Goal: Task Accomplishment & Management: Manage account settings

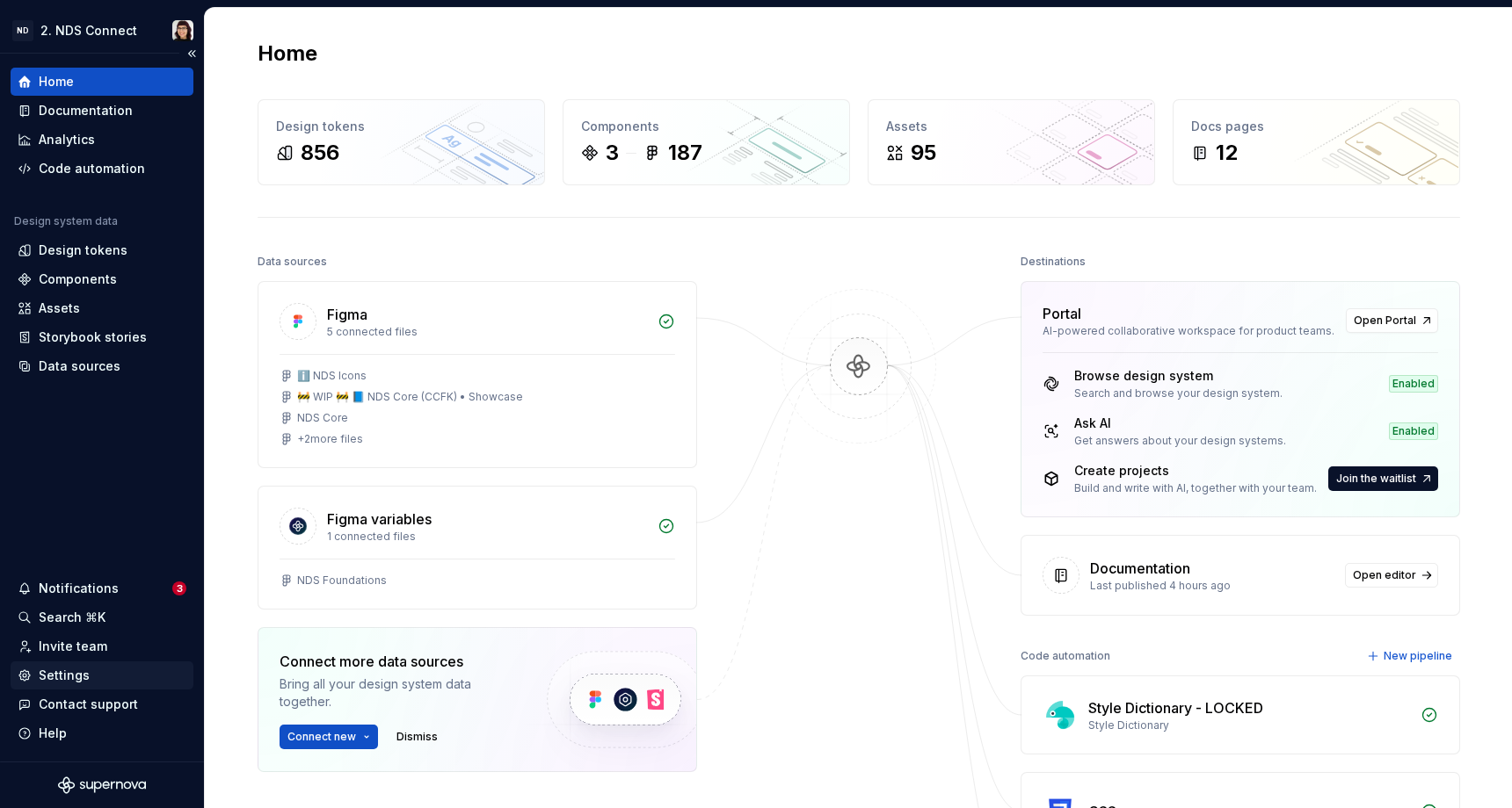
click at [64, 681] on div "Settings" at bounding box center [64, 676] width 51 height 18
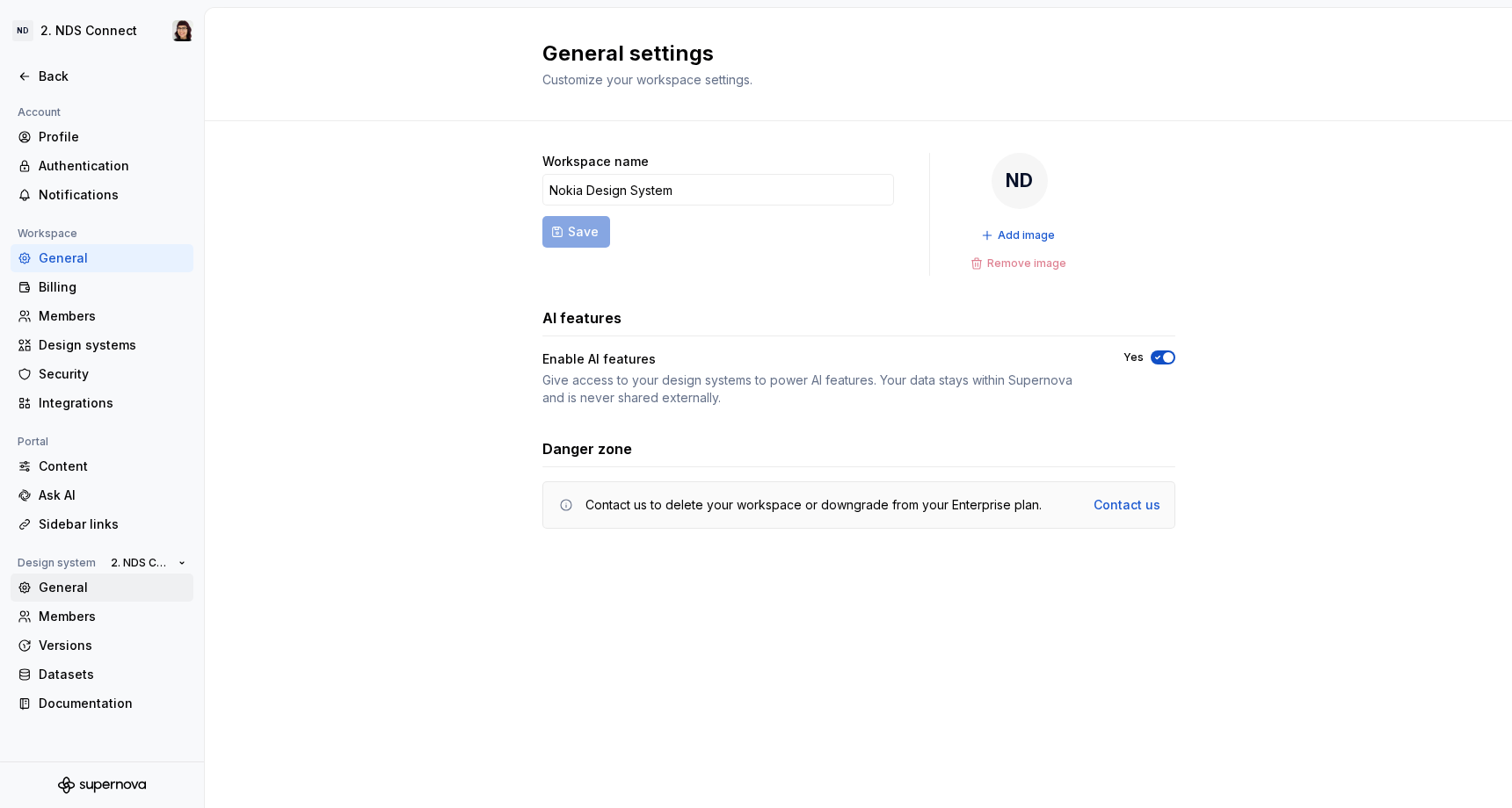
click at [99, 596] on div "General" at bounding box center [112, 588] width 147 height 18
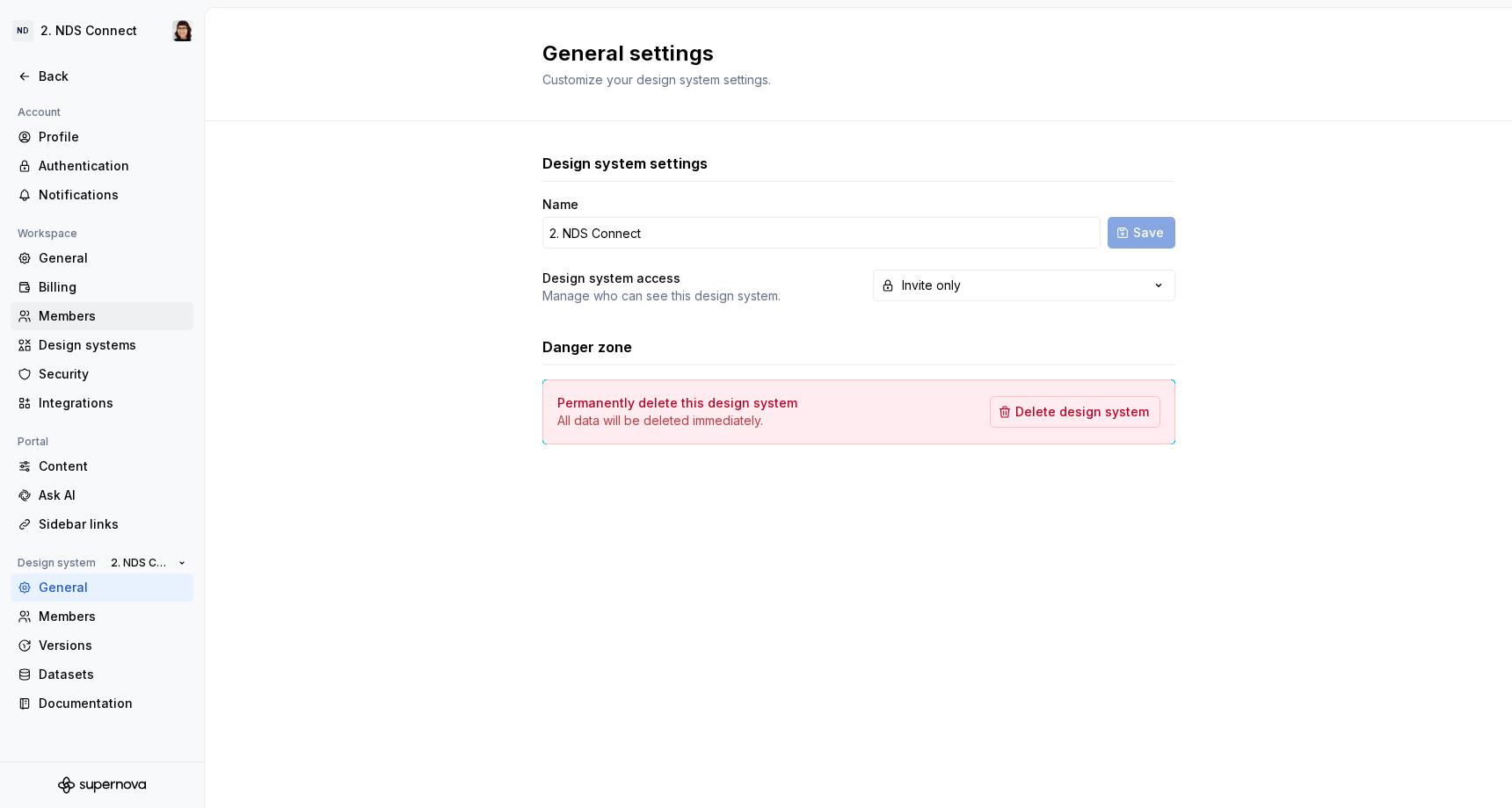
click at [43, 319] on div "Members" at bounding box center [112, 316] width 147 height 18
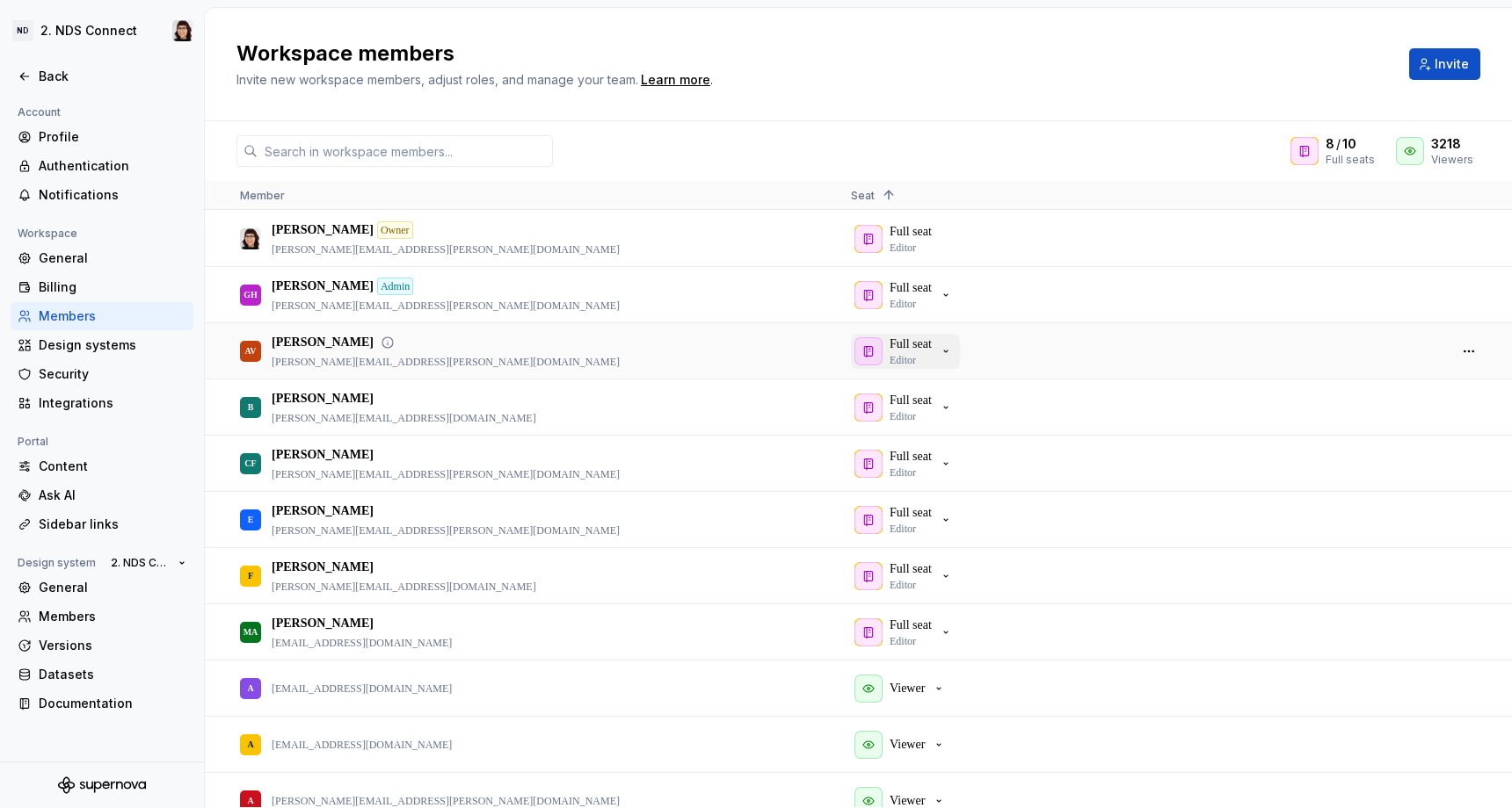
click at [932, 353] on div "Full seat Editor" at bounding box center [911, 351] width 42 height 32
click at [952, 293] on icon "button" at bounding box center [946, 296] width 14 height 14
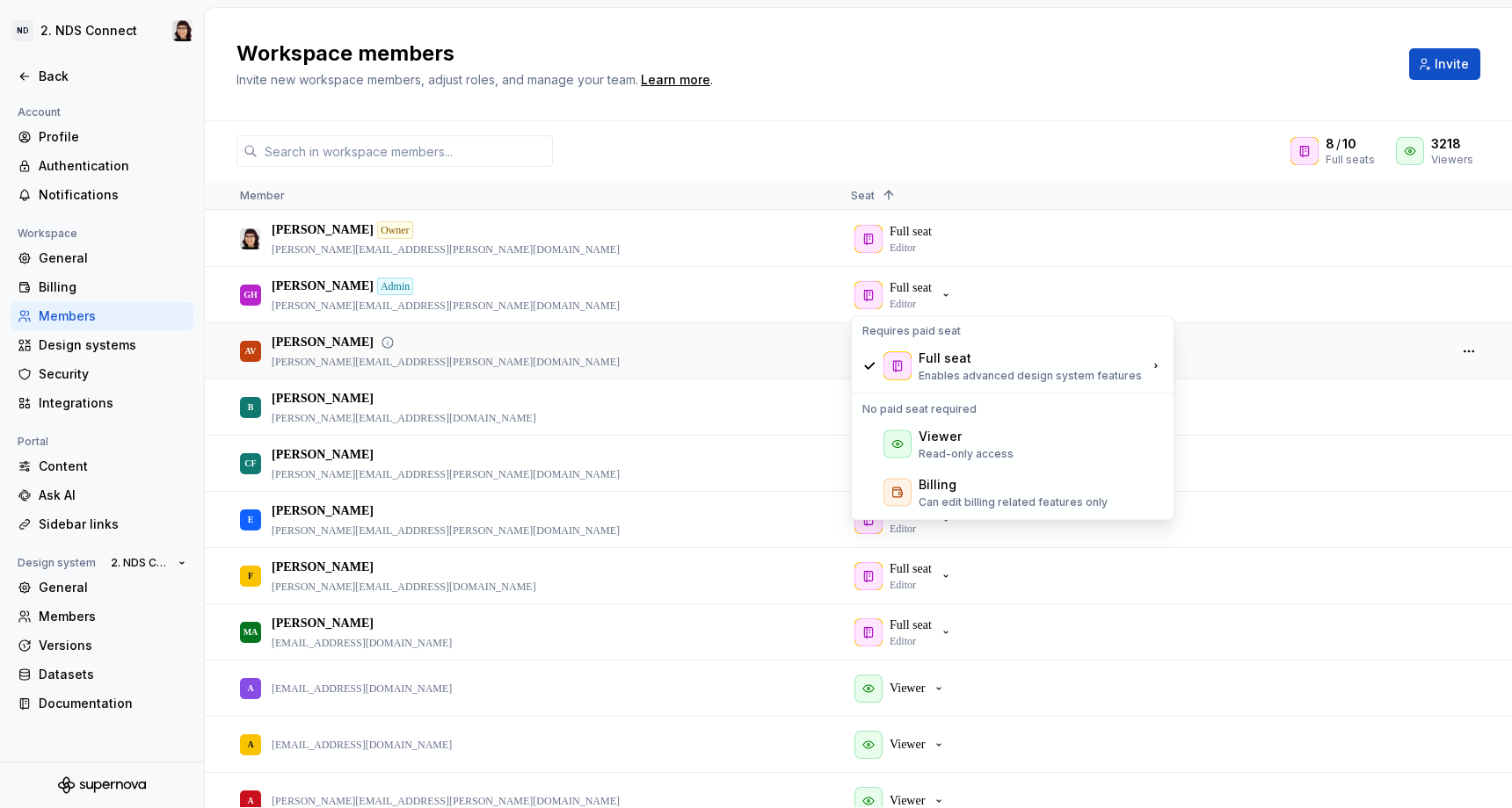
click at [607, 353] on div "AV [PERSON_NAME] [PERSON_NAME][EMAIL_ADDRESS][PERSON_NAME][DOMAIN_NAME]" at bounding box center [532, 351] width 583 height 54
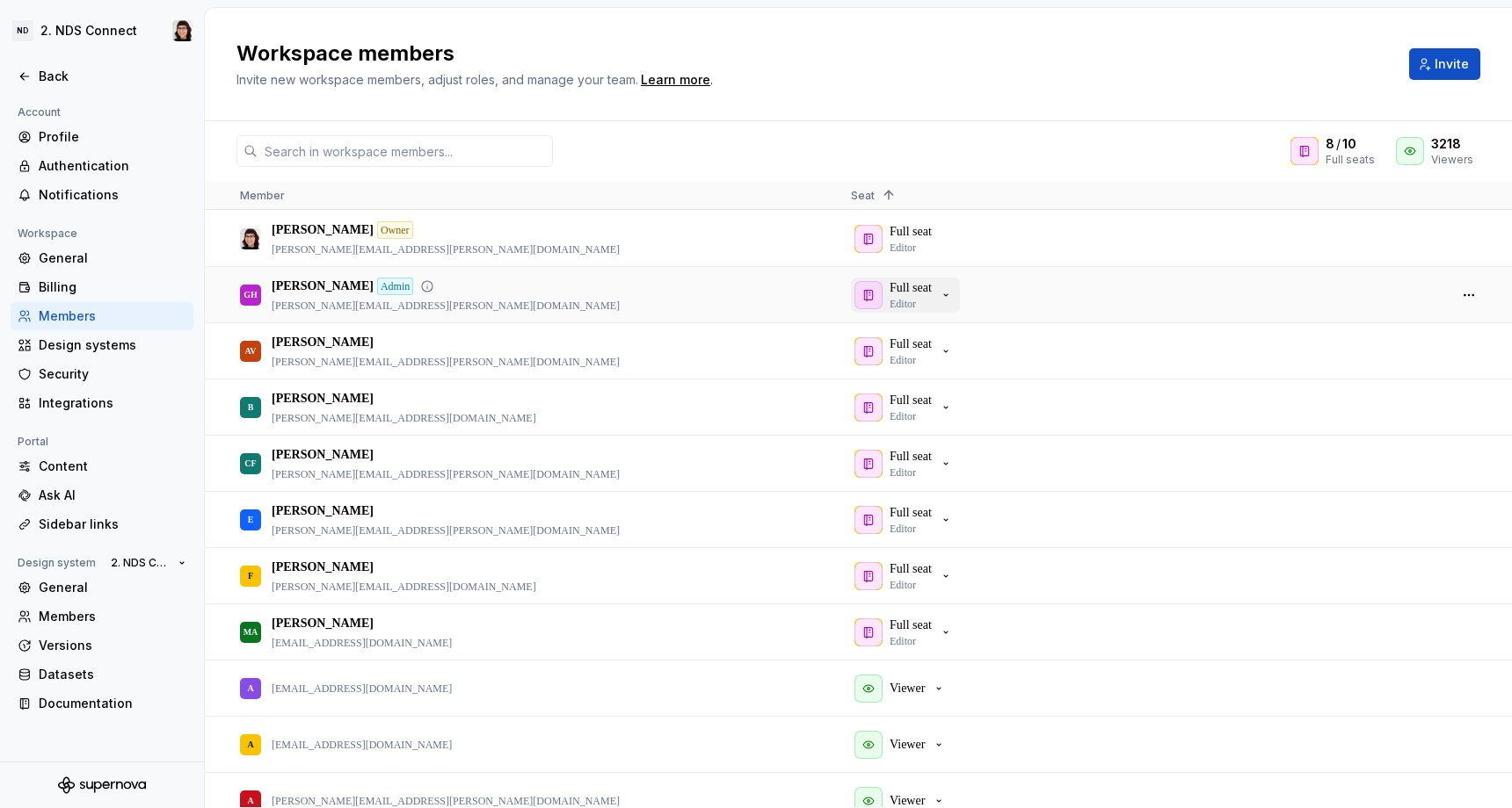
click at [914, 285] on p "Full seat" at bounding box center [911, 289] width 42 height 18
click at [540, 299] on div "GH [PERSON_NAME] Admin [PERSON_NAME][EMAIL_ADDRESS][PERSON_NAME][DOMAIN_NAME]" at bounding box center [532, 295] width 583 height 54
click at [932, 472] on div "Full seat Editor" at bounding box center [911, 464] width 42 height 32
click at [473, 467] on div "CF [PERSON_NAME] [PERSON_NAME][EMAIL_ADDRESS][PERSON_NAME][DOMAIN_NAME]" at bounding box center [532, 464] width 583 height 54
click at [1467, 473] on button "button" at bounding box center [1468, 464] width 25 height 25
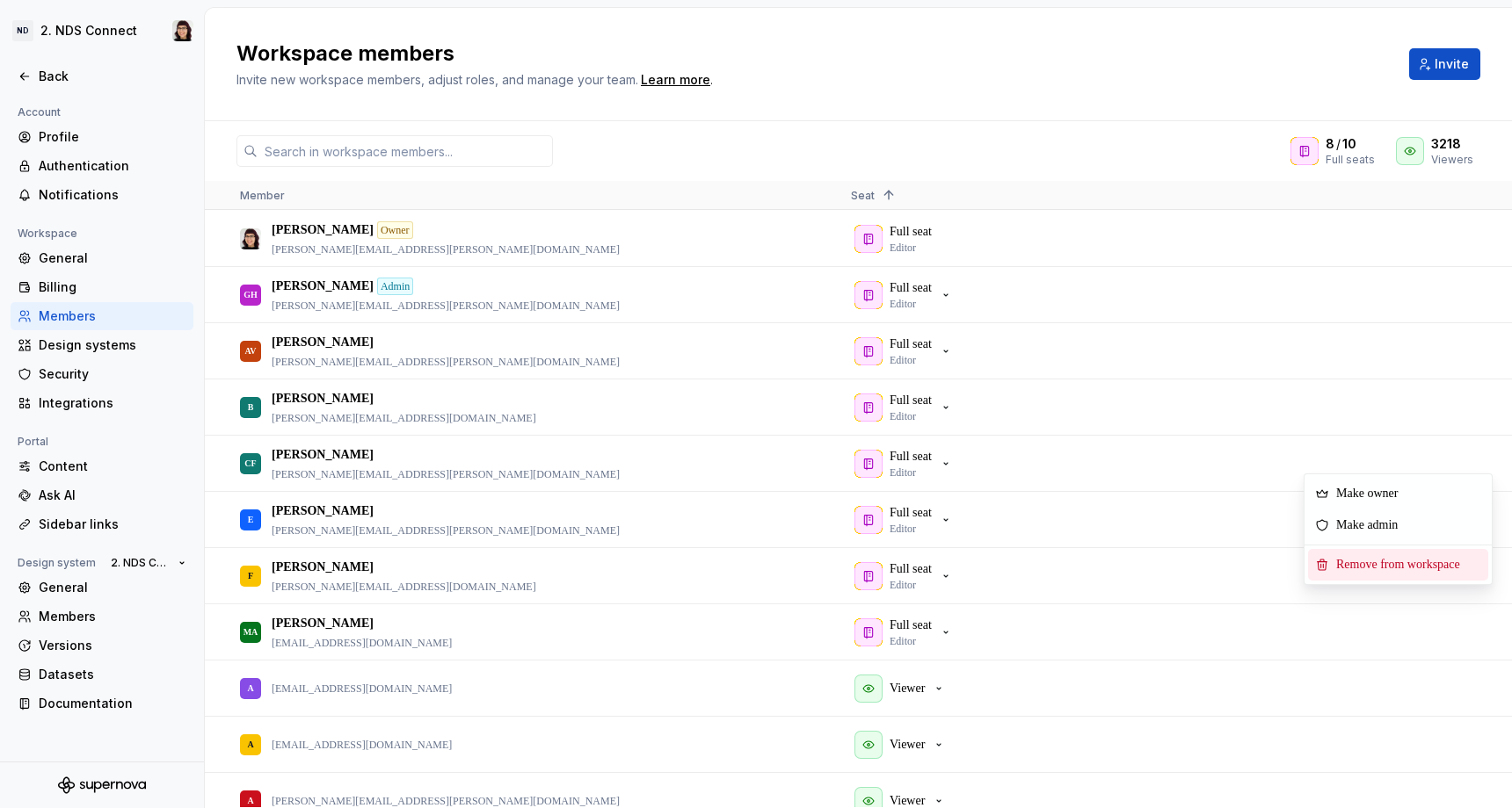
click at [1381, 564] on span "Remove from workspace" at bounding box center [1402, 565] width 145 height 32
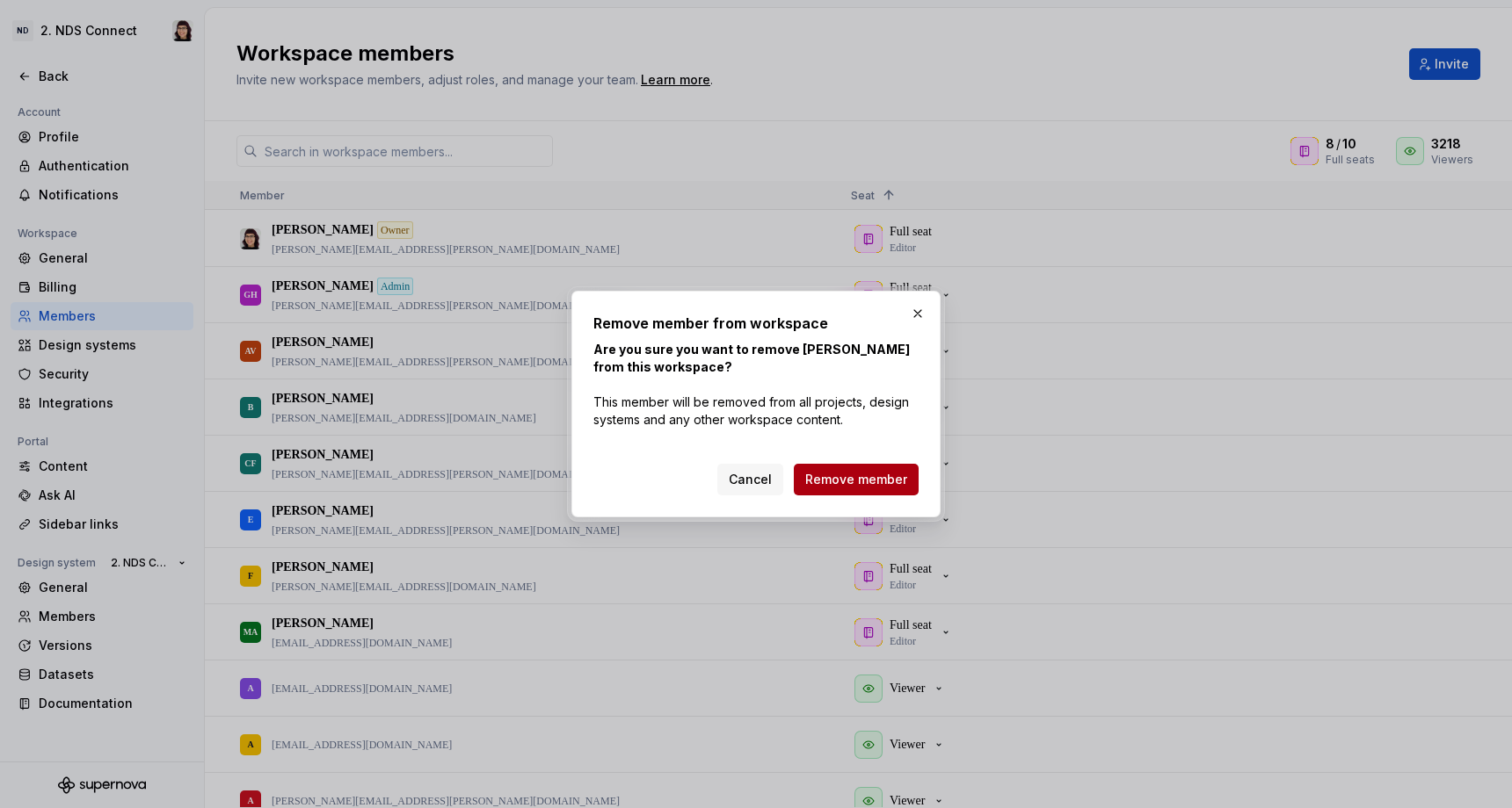
click at [876, 479] on span "Remove member" at bounding box center [856, 480] width 102 height 18
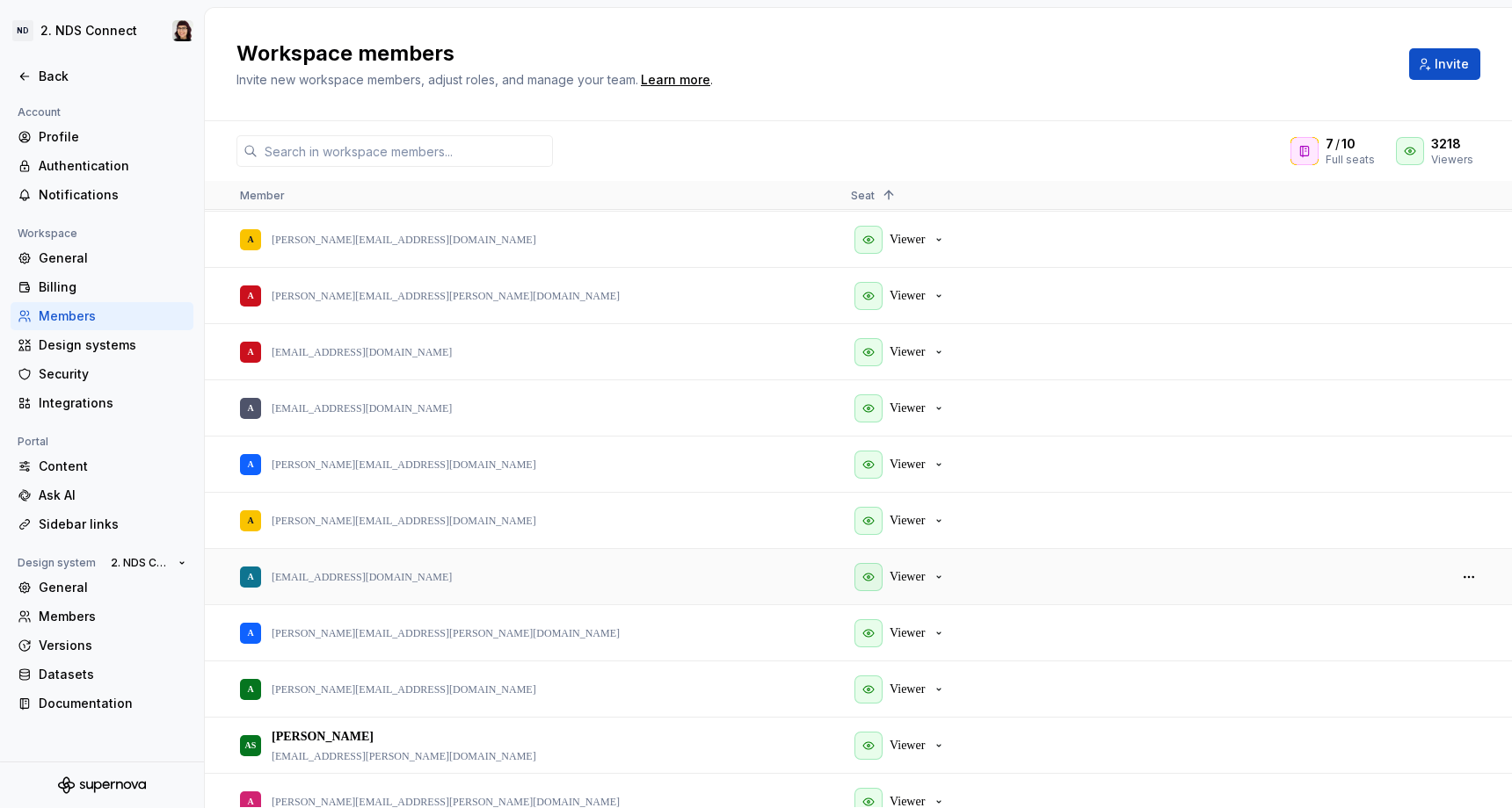
scroll to position [823, 0]
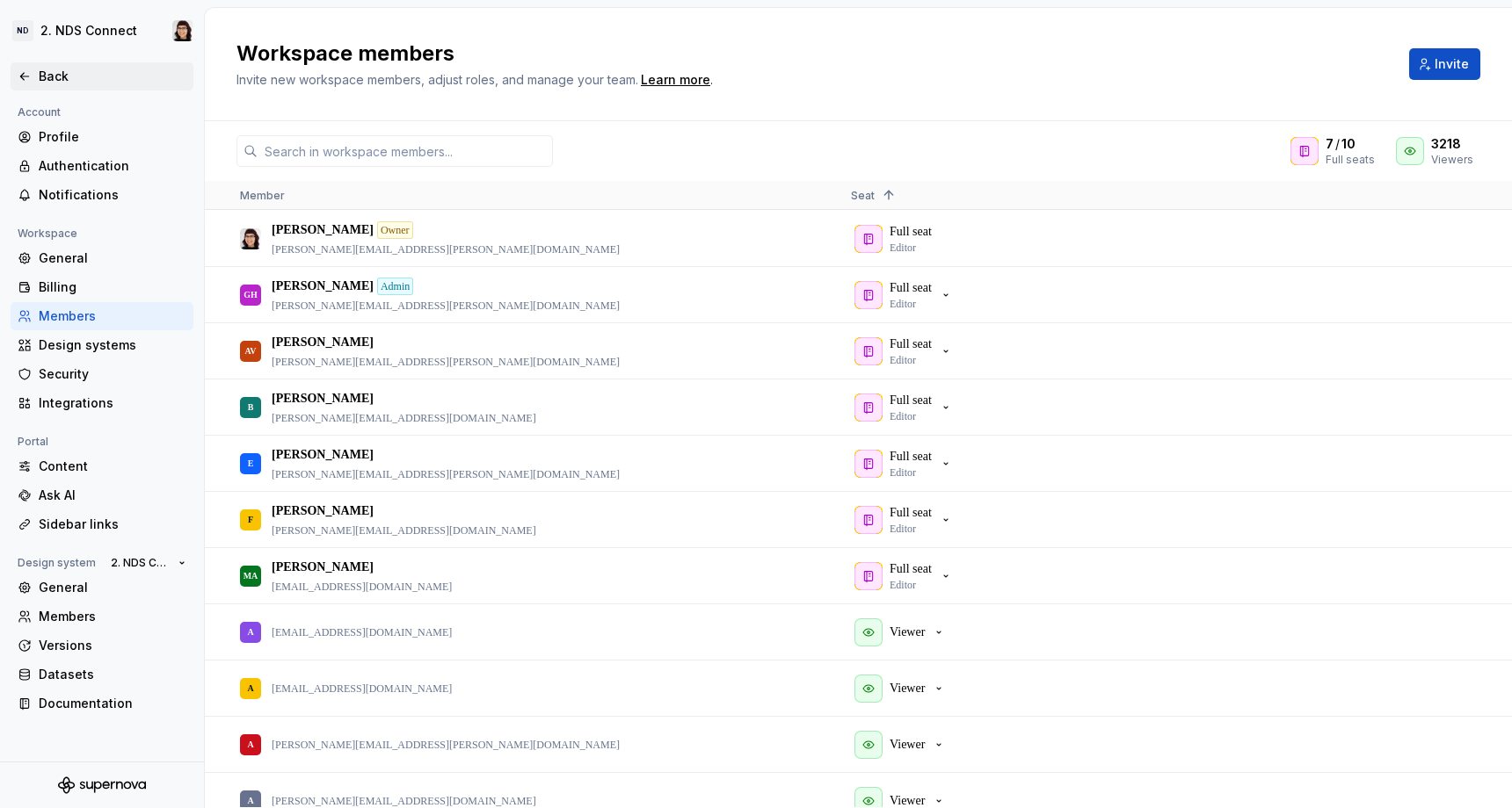
click at [33, 63] on div "Back" at bounding box center [103, 77] width 183 height 28
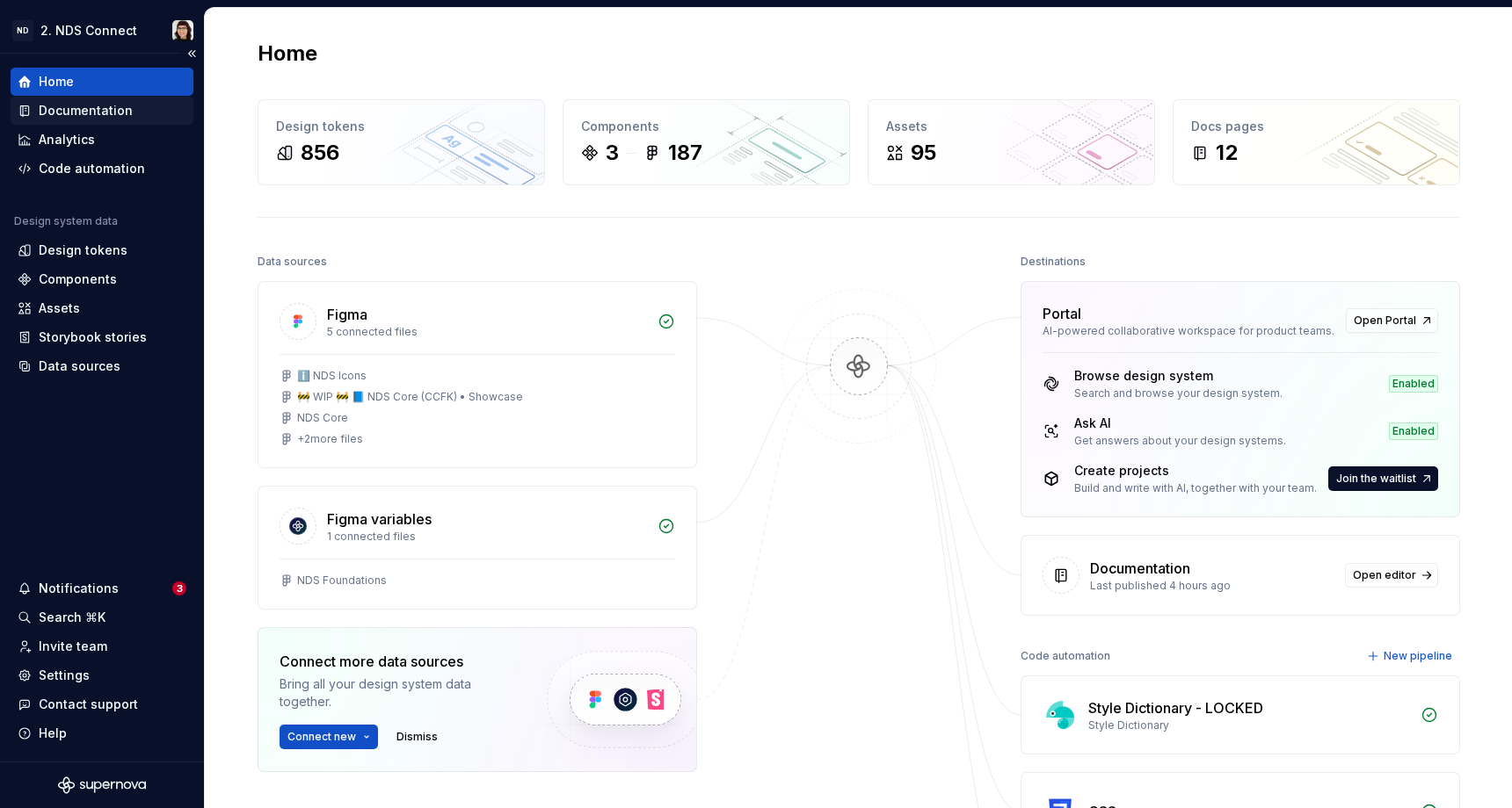
click at [76, 101] on div "Documentation" at bounding box center [86, 110] width 94 height 18
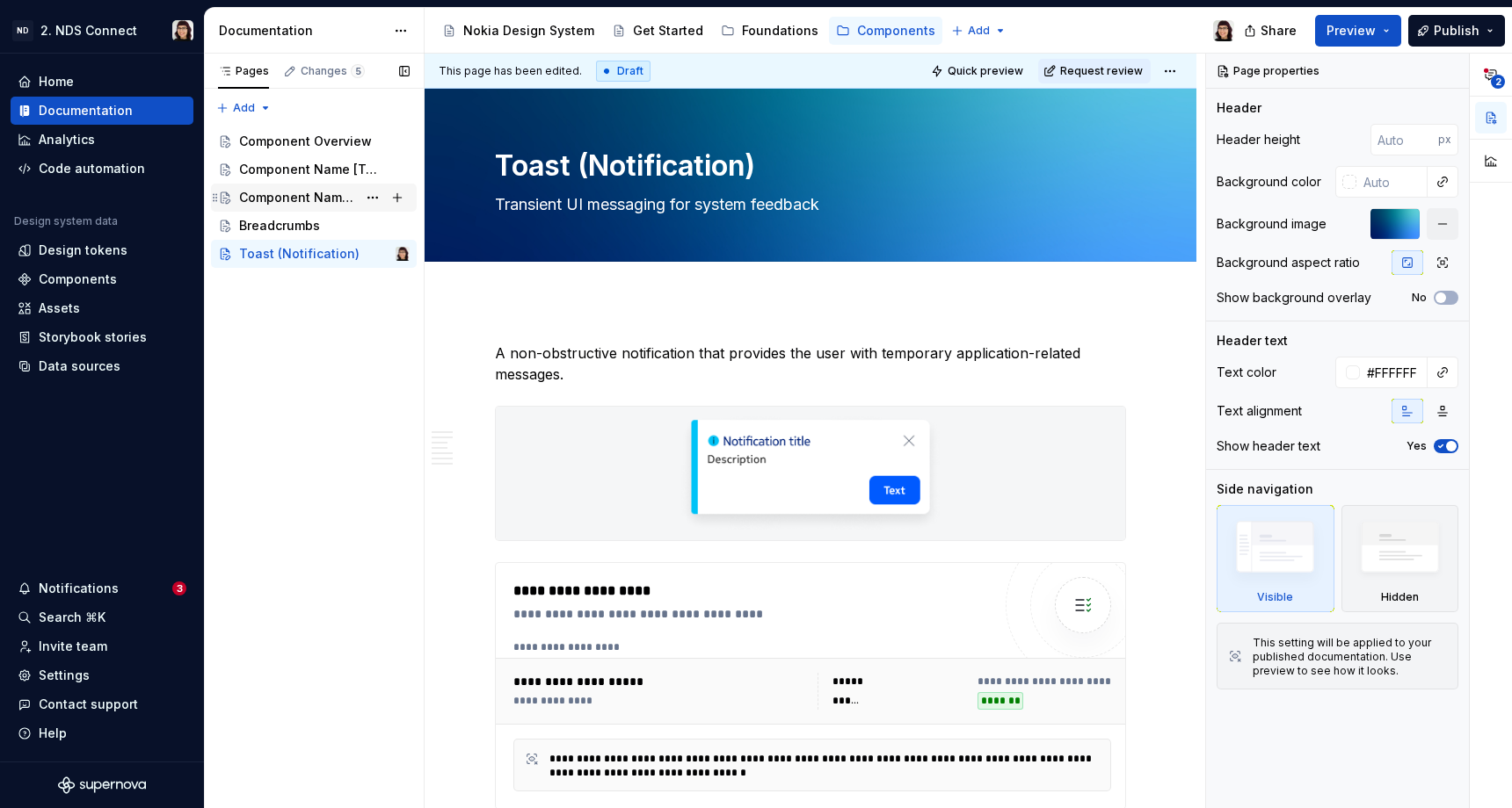
click at [306, 192] on div "Component Name [Template]" at bounding box center [298, 198] width 117 height 18
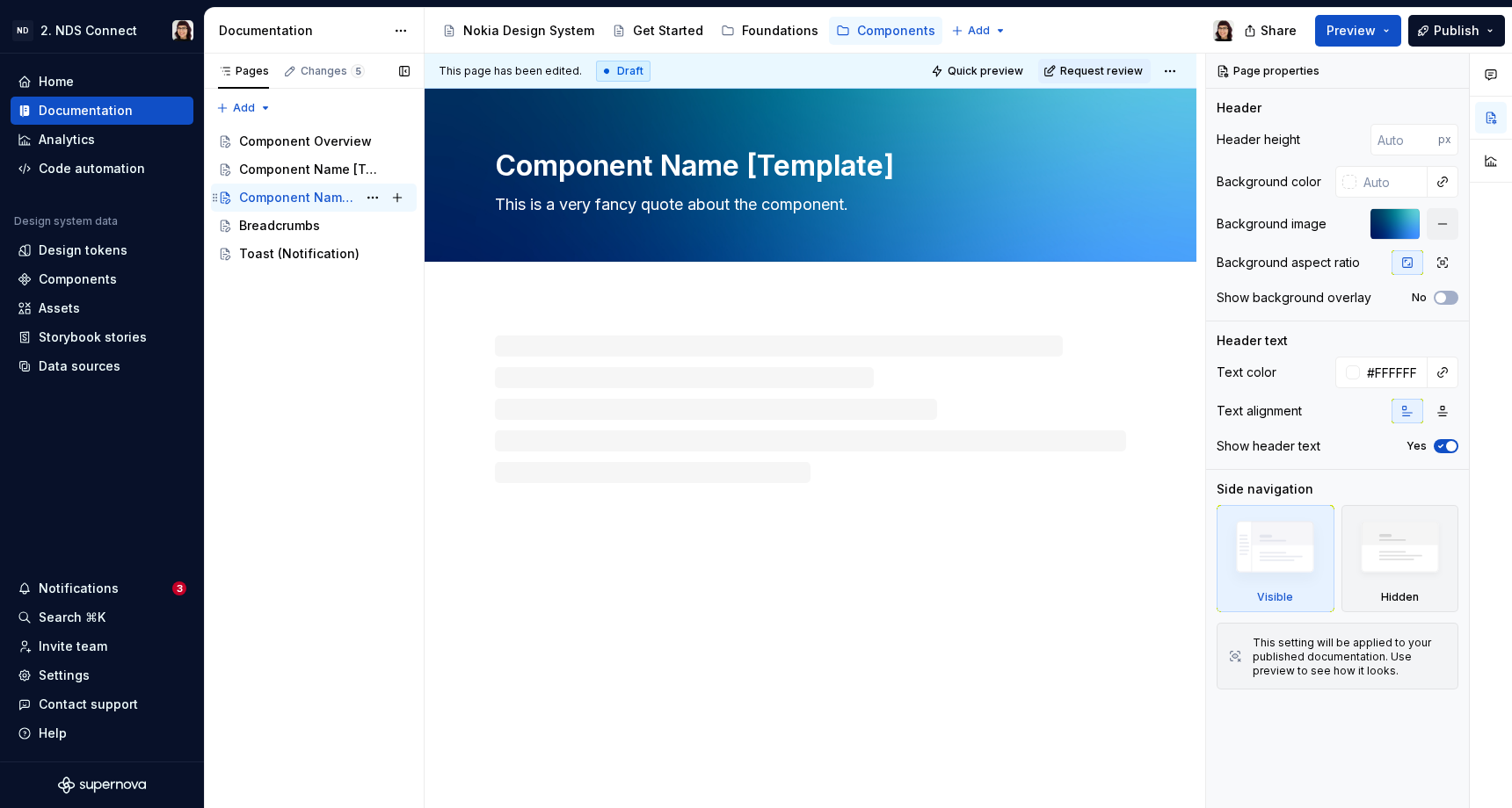
click at [321, 192] on div "Component Name [Template]" at bounding box center [298, 198] width 117 height 18
click at [314, 166] on div "Component Name [Template]" at bounding box center [298, 170] width 117 height 18
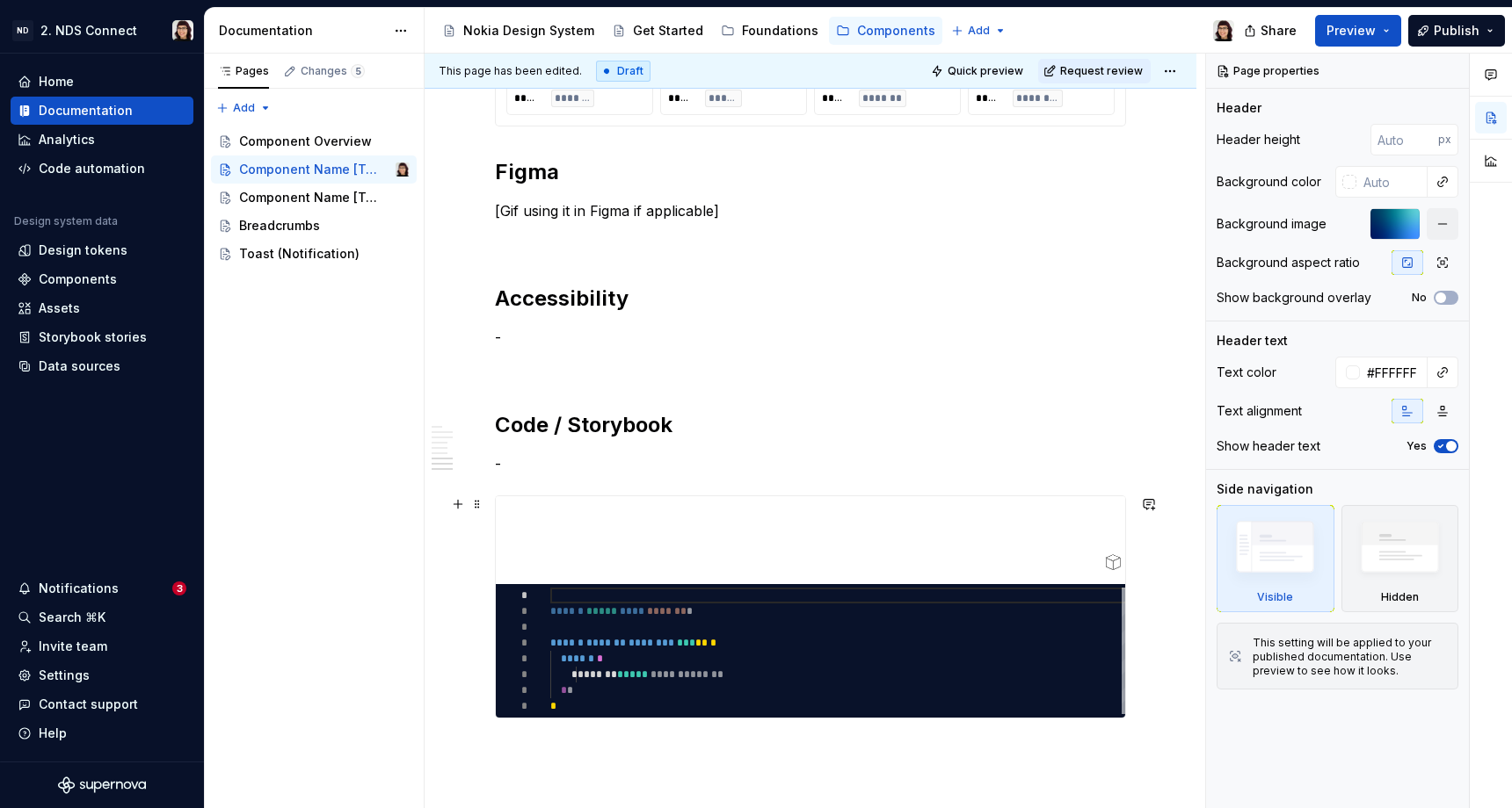
scroll to position [2051, 0]
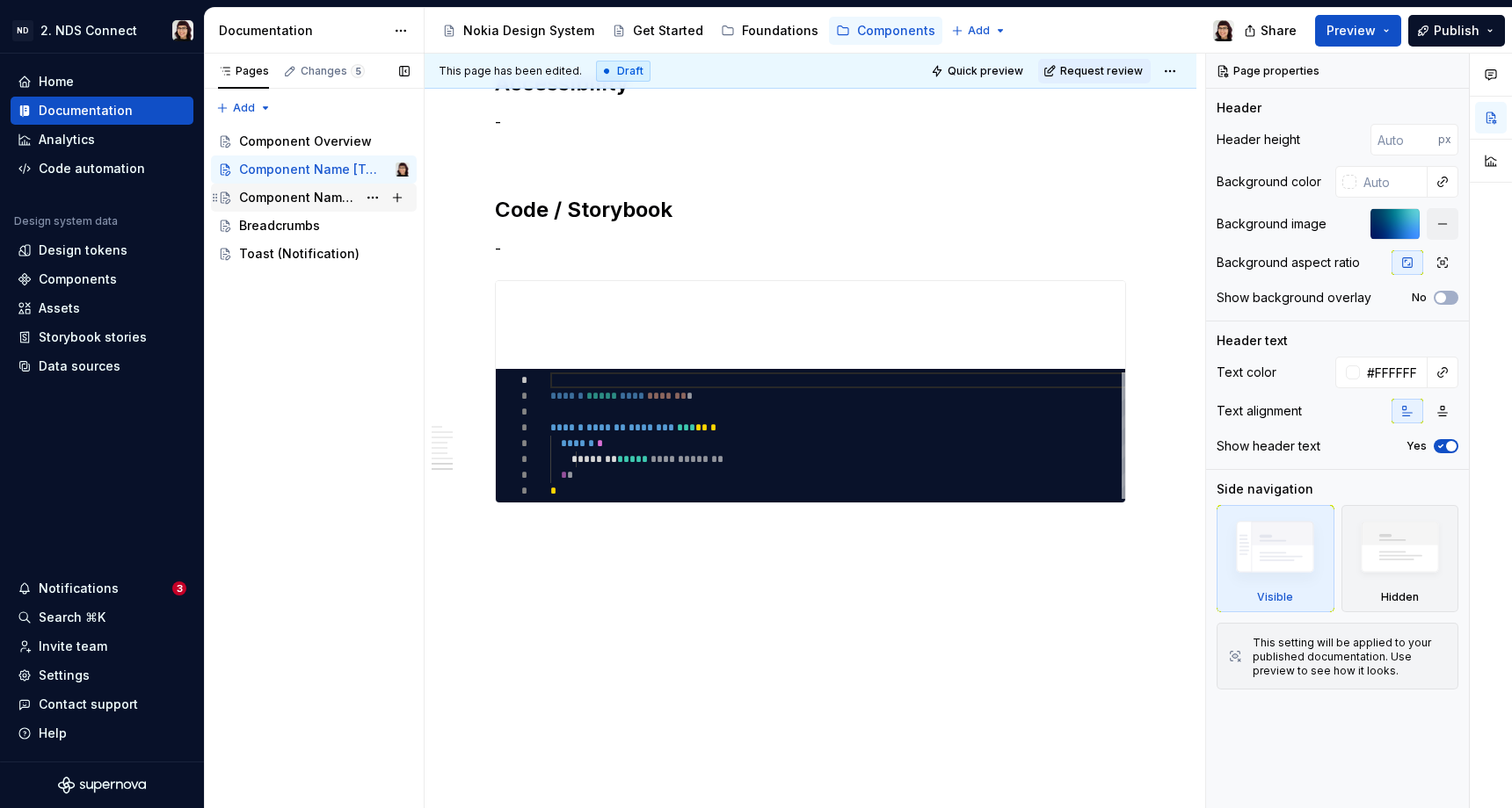
click at [318, 192] on div "Component Name [Template]" at bounding box center [298, 198] width 117 height 18
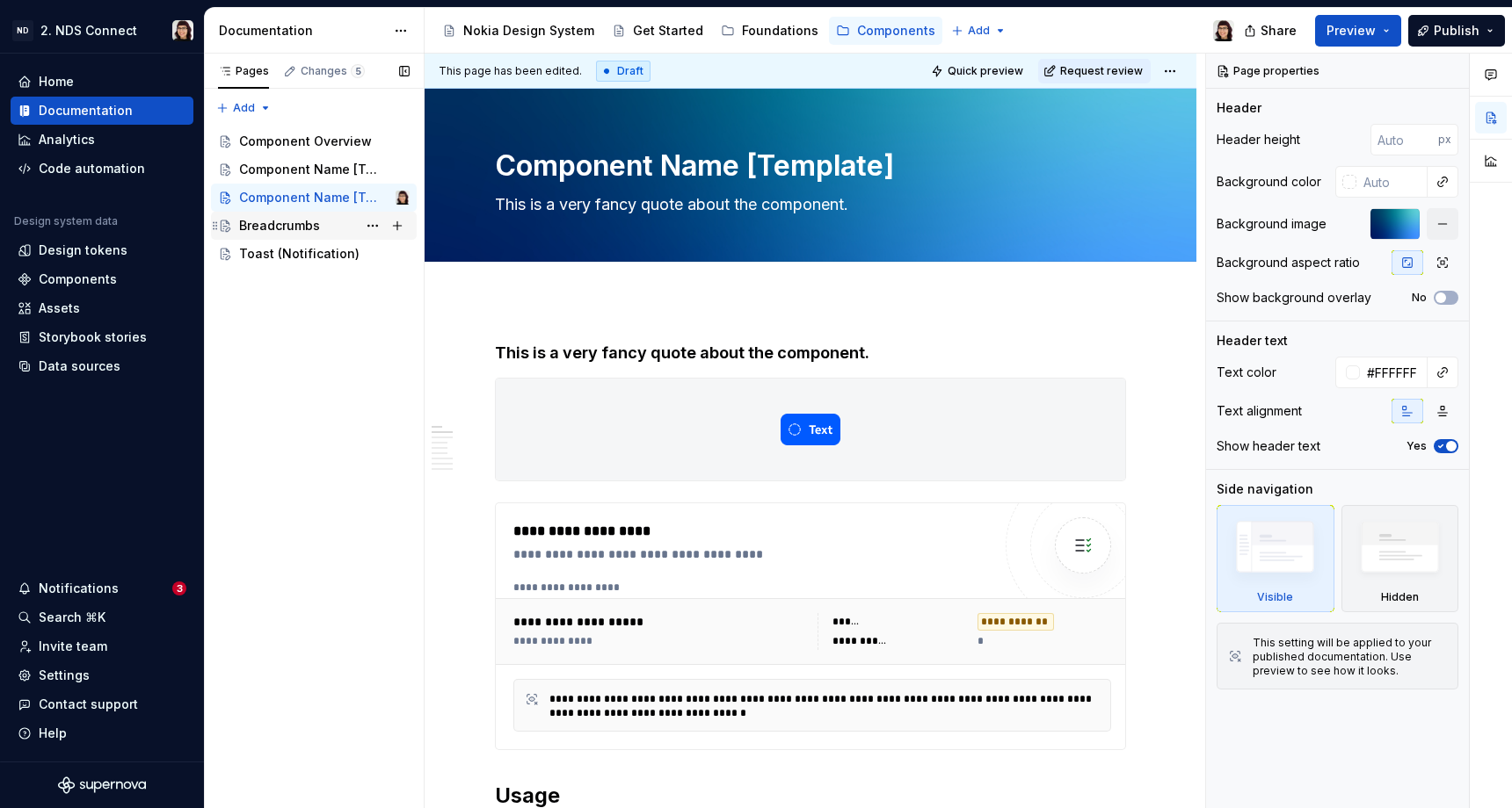
click at [741, 560] on div "**********" at bounding box center [756, 554] width 487 height 18
type textarea "*"
